Goal: Task Accomplishment & Management: Complete application form

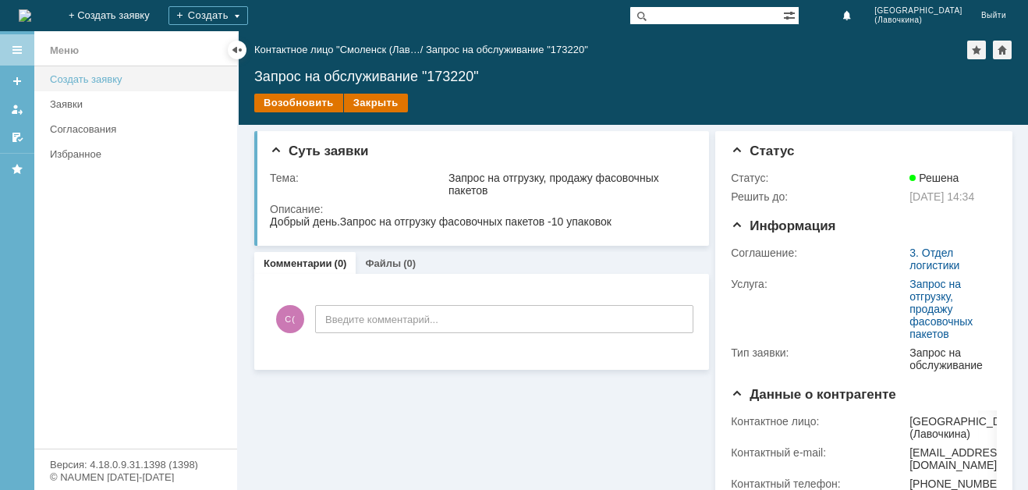
click at [94, 81] on div "Создать заявку" at bounding box center [139, 79] width 178 height 12
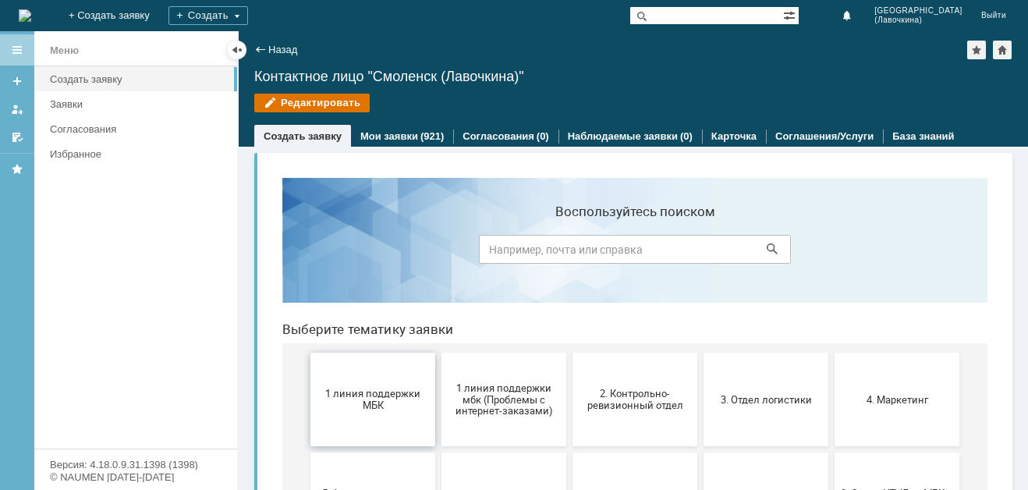
click at [374, 398] on span "1 линия поддержки МБК" at bounding box center [372, 399] width 115 height 23
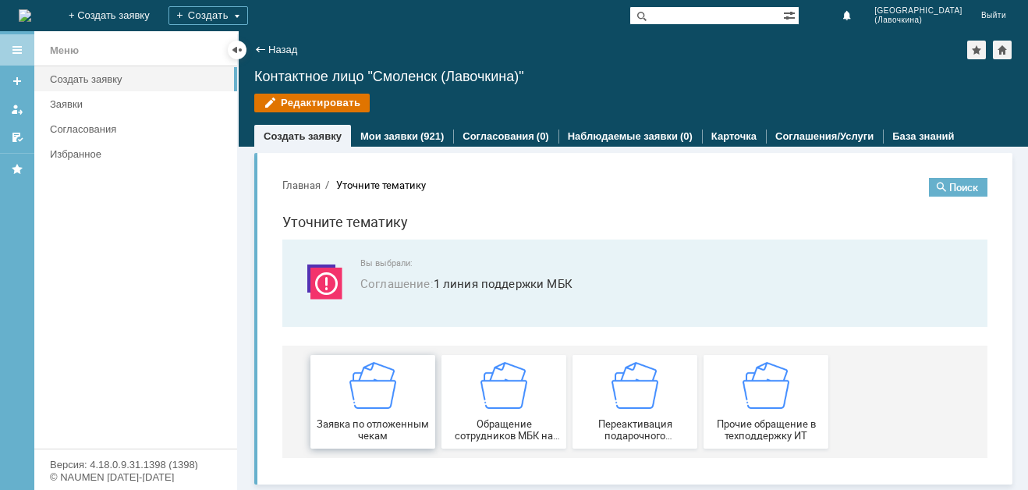
click at [373, 399] on img at bounding box center [372, 385] width 47 height 47
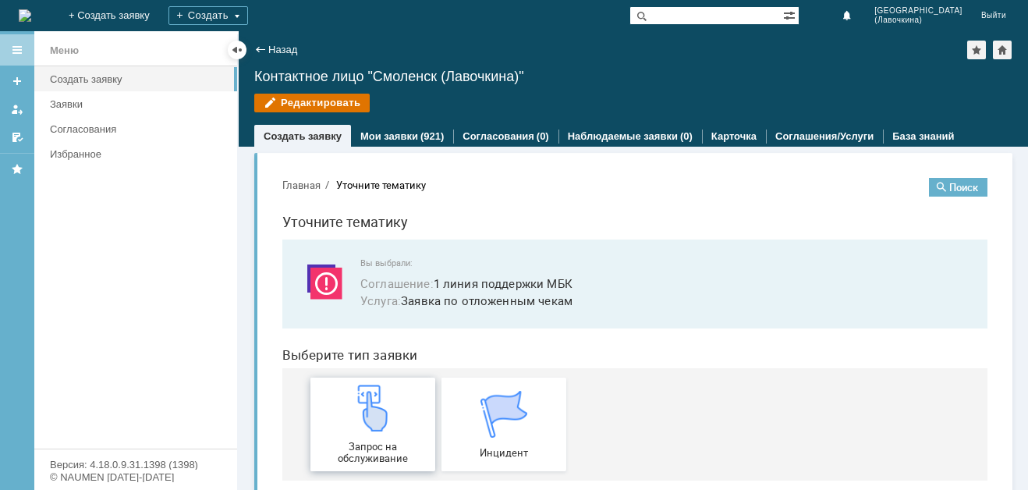
click at [363, 426] on img at bounding box center [372, 407] width 47 height 47
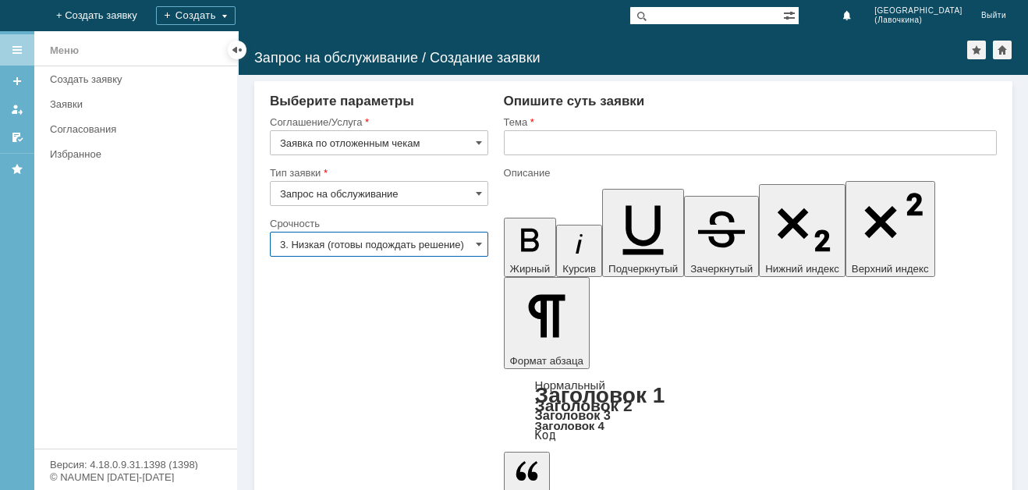
click at [367, 243] on input "3. Низкая (готовы подождать решение)" at bounding box center [379, 244] width 218 height 25
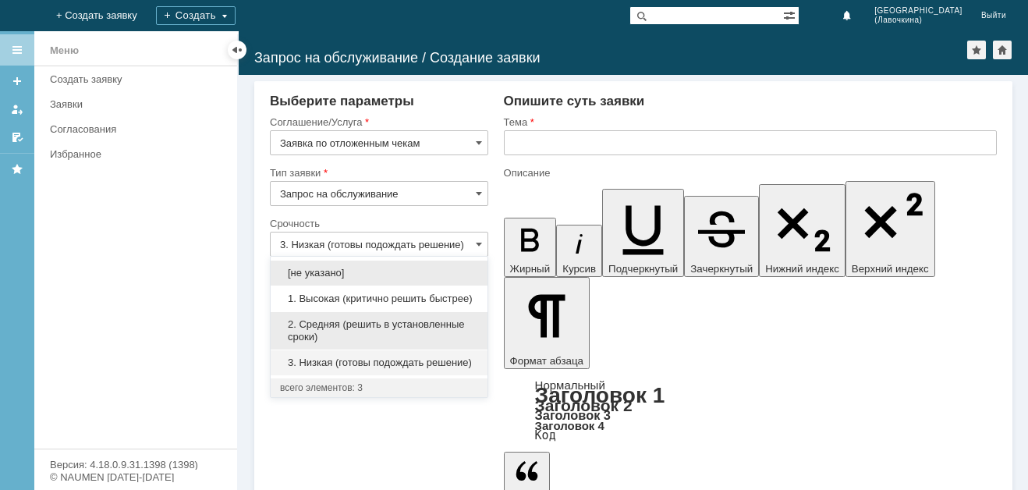
click at [346, 320] on span "2. Средняя (решить в установленные сроки)" at bounding box center [379, 330] width 198 height 25
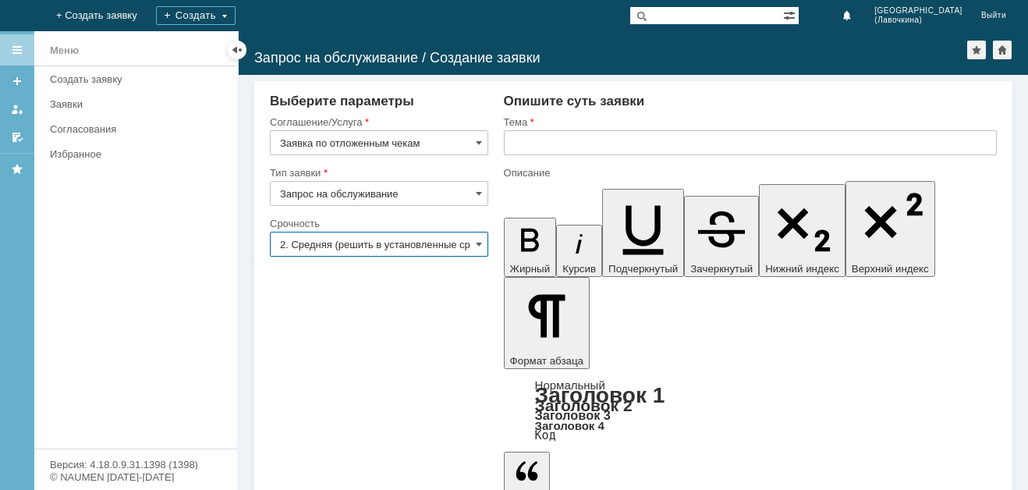
type input "2. Средняя (решить в установленные сроки)"
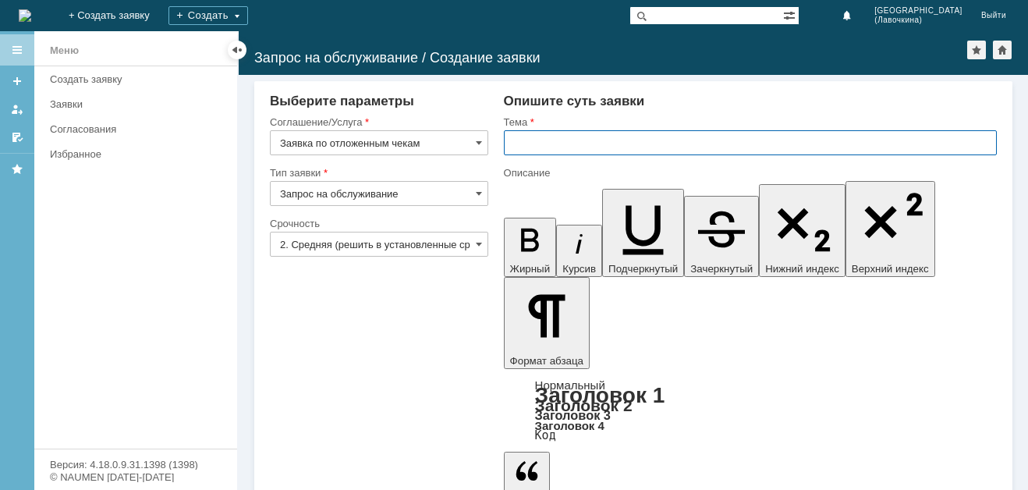
click at [550, 141] on input "text" at bounding box center [750, 142] width 493 height 25
paste input "Заявка по отложенным чекам"
type input "Заявка по отложенным чекам"
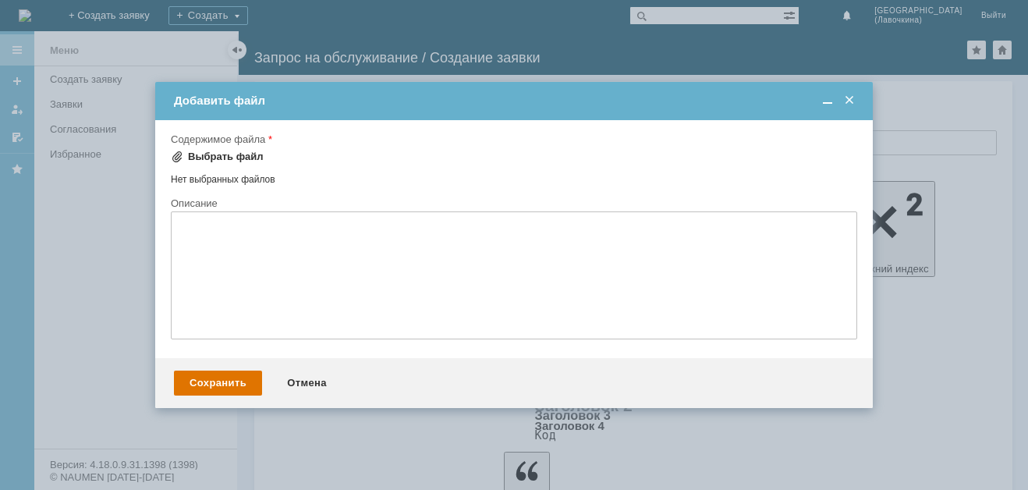
click at [232, 151] on div "Выбрать файл" at bounding box center [226, 156] width 76 height 12
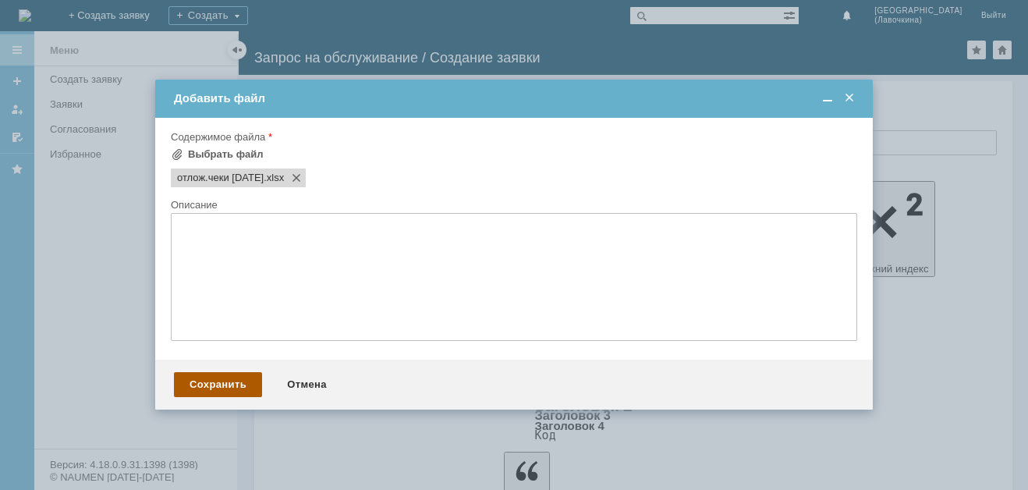
click at [231, 378] on div "Сохранить" at bounding box center [218, 384] width 88 height 25
